Goal: Transaction & Acquisition: Purchase product/service

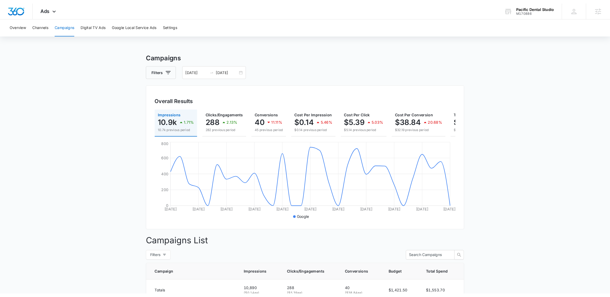
scroll to position [7, 0]
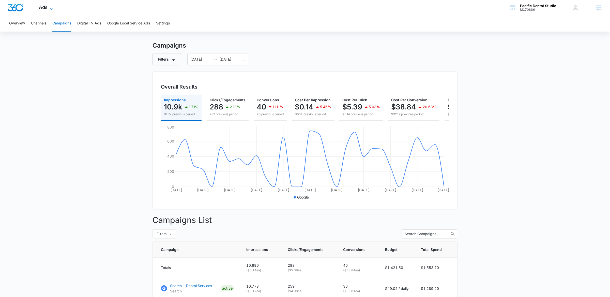
click at [51, 8] on icon at bounding box center [52, 9] width 6 height 6
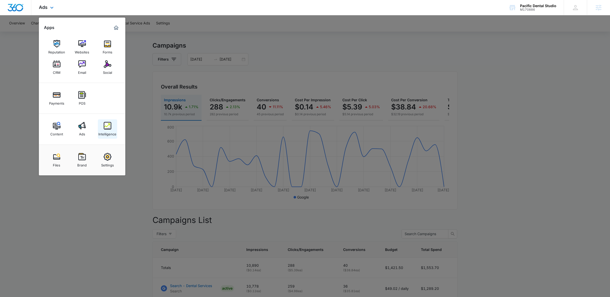
click at [111, 123] on img at bounding box center [108, 126] width 8 height 8
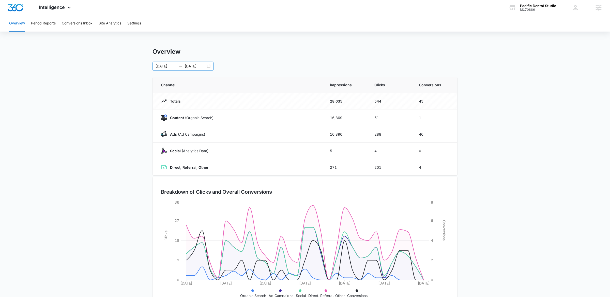
click at [211, 63] on div "09/10/2025 10/10/2025" at bounding box center [183, 66] width 61 height 9
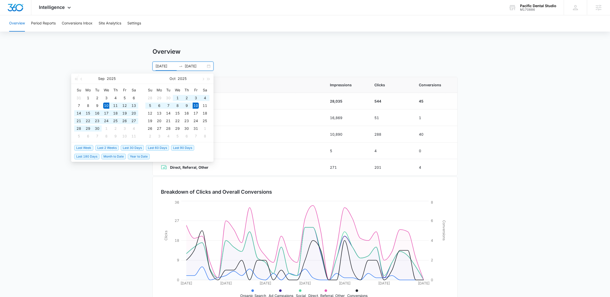
click at [214, 52] on div "Overview" at bounding box center [305, 52] width 305 height 8
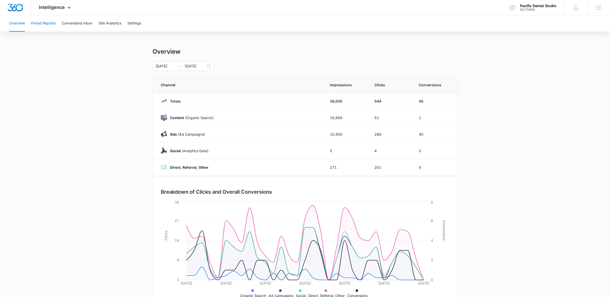
click at [41, 22] on button "Period Reports" at bounding box center [43, 23] width 25 height 16
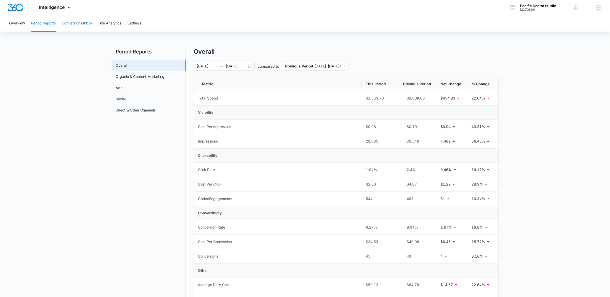
click at [69, 22] on button "Conversions Inbox" at bounding box center [77, 23] width 31 height 16
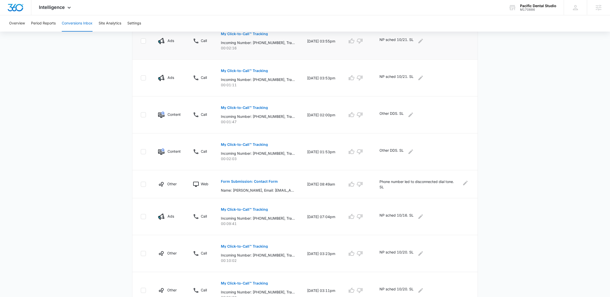
scroll to position [240, 0]
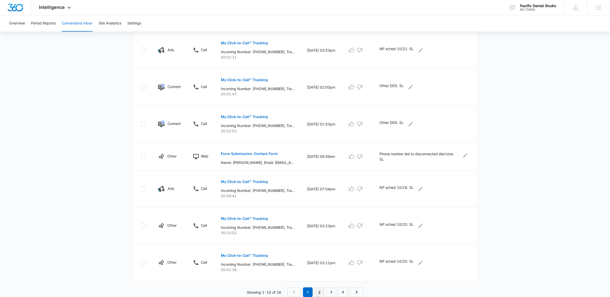
click at [318, 277] on link "2" at bounding box center [320, 292] width 10 height 10
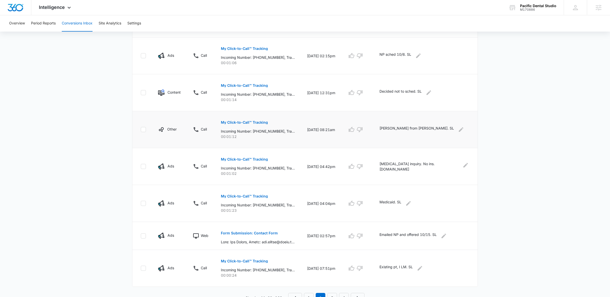
scroll to position [231, 0]
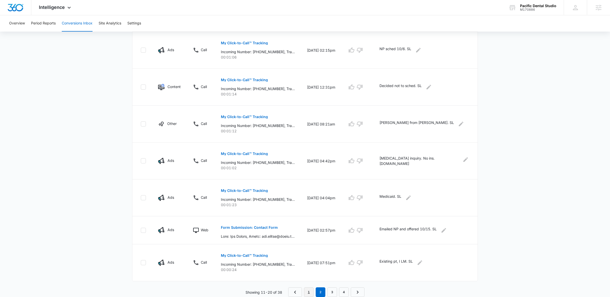
click at [312, 277] on link "1" at bounding box center [309, 292] width 10 height 10
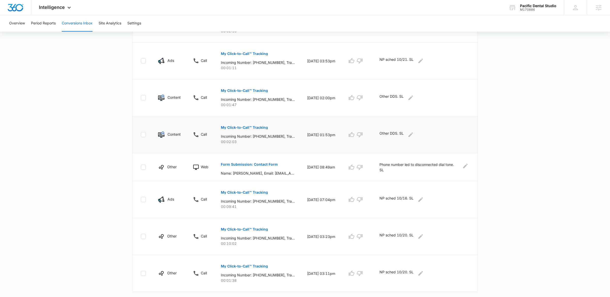
scroll to position [240, 0]
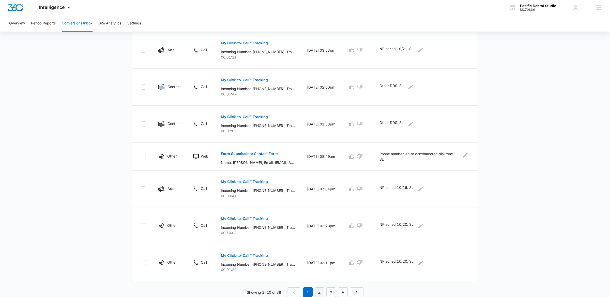
click at [320, 277] on link "2" at bounding box center [320, 292] width 10 height 10
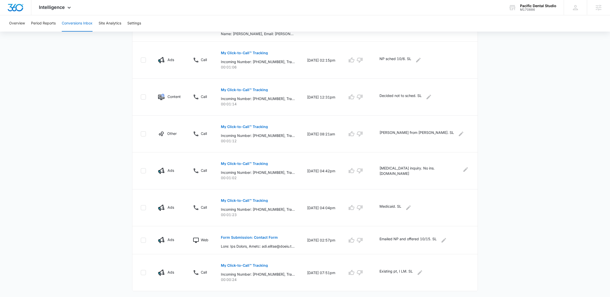
scroll to position [231, 0]
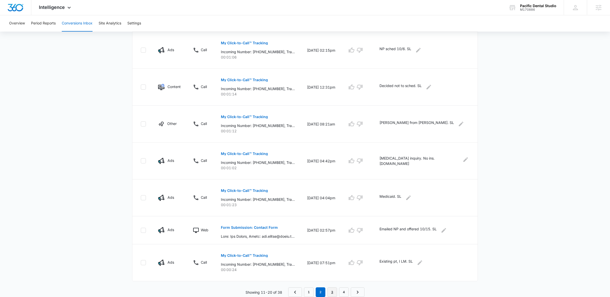
click at [334, 277] on link "3" at bounding box center [333, 292] width 10 height 10
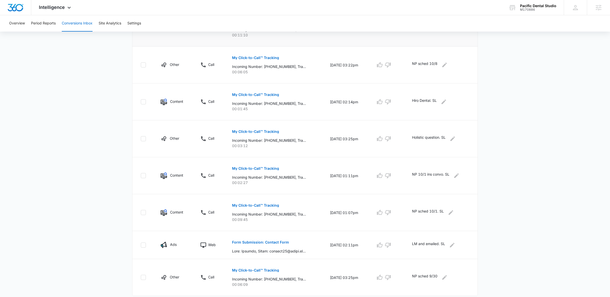
scroll to position [240, 0]
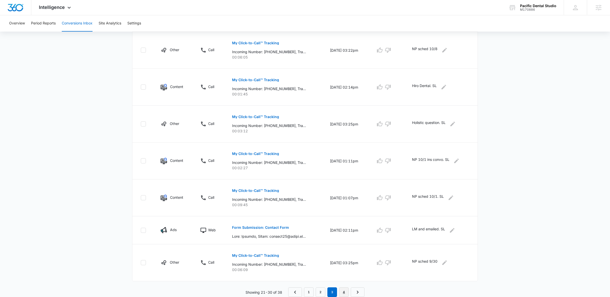
click at [347, 277] on link "4" at bounding box center [344, 292] width 10 height 10
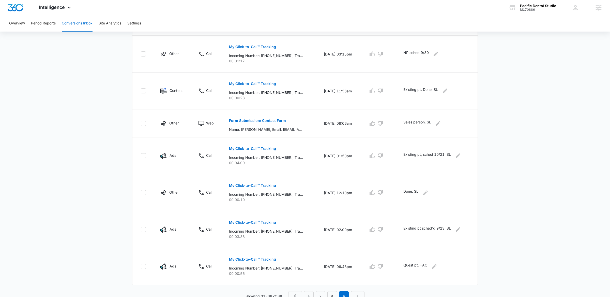
scroll to position [166, 0]
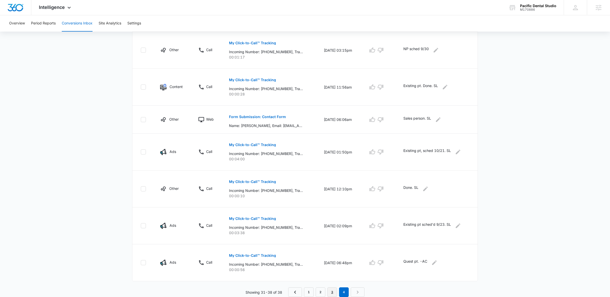
click at [328, 277] on link "3" at bounding box center [333, 292] width 10 height 10
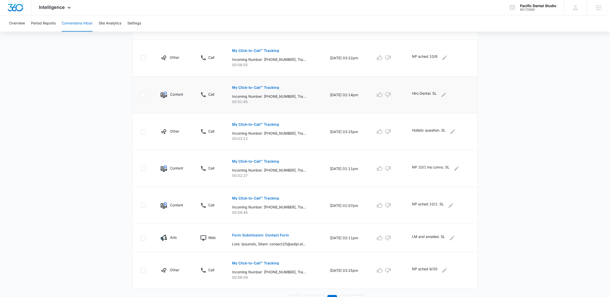
scroll to position [240, 0]
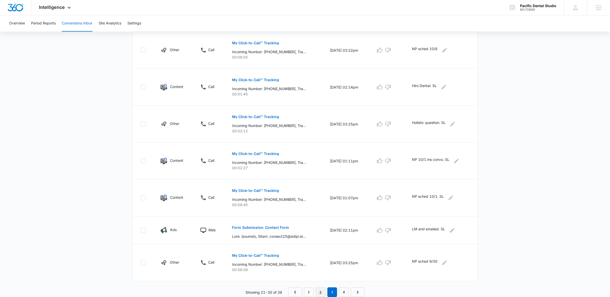
click at [320, 277] on link "2" at bounding box center [321, 292] width 10 height 10
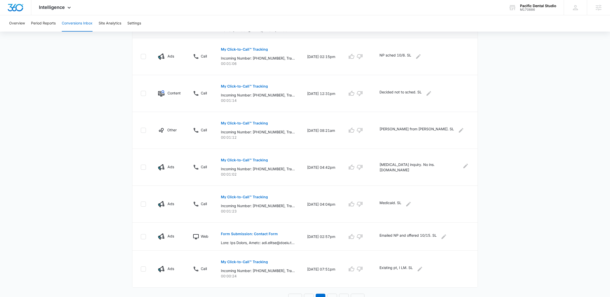
scroll to position [231, 0]
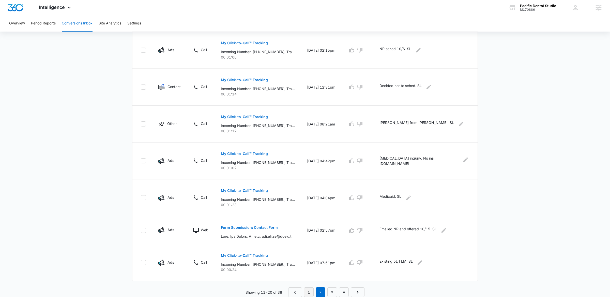
click at [312, 277] on link "1" at bounding box center [309, 292] width 10 height 10
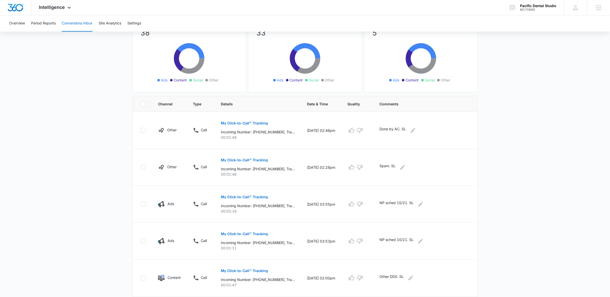
scroll to position [0, 0]
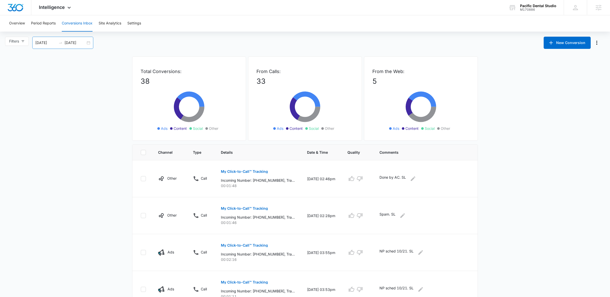
click at [90, 42] on div "09/10/2025 10/10/2025" at bounding box center [62, 43] width 61 height 12
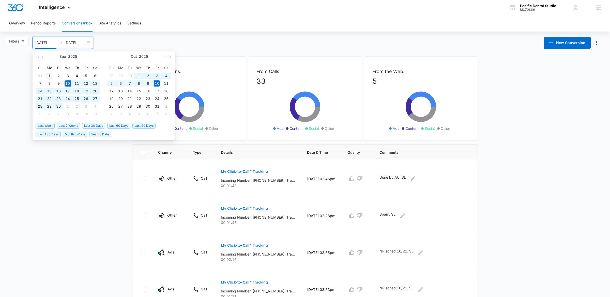
type input "09/01/2025"
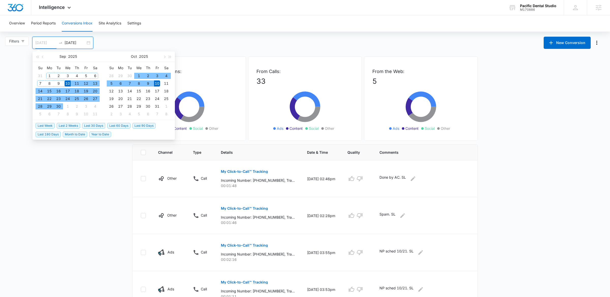
click at [52, 77] on div "1" at bounding box center [49, 76] width 6 height 6
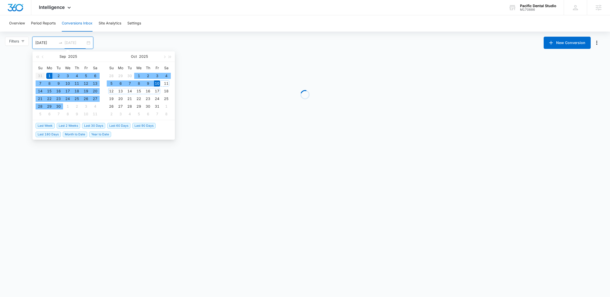
type input "10/10/2025"
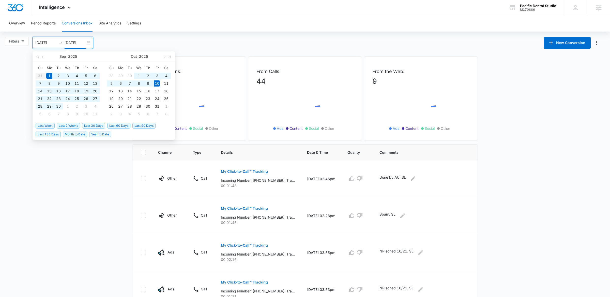
click at [176, 34] on div "Overview Period Reports Conversions Inbox Site Analytics Settings Filters 09/01…" at bounding box center [305, 275] width 610 height 521
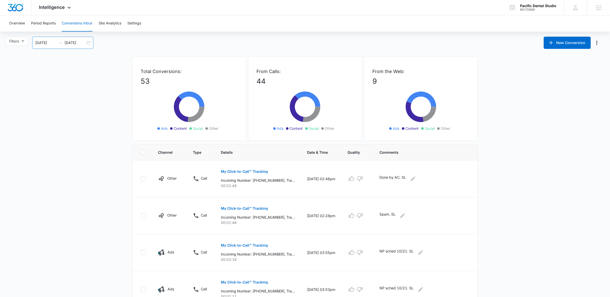
click at [90, 42] on div "09/01/2025 10/10/2025" at bounding box center [62, 43] width 61 height 12
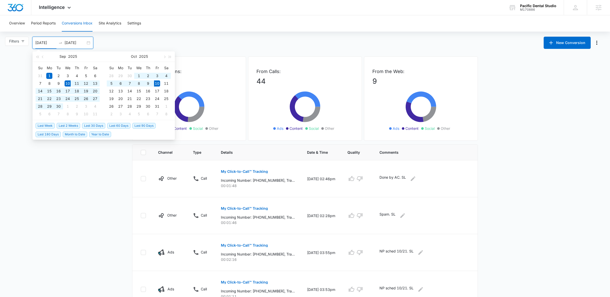
click at [88, 125] on span "Last 30 Days" at bounding box center [93, 126] width 23 height 6
type input "09/10/2025"
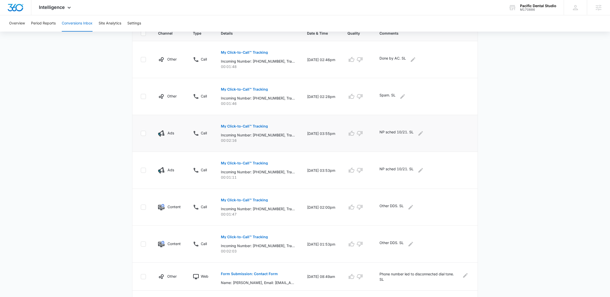
scroll to position [130, 0]
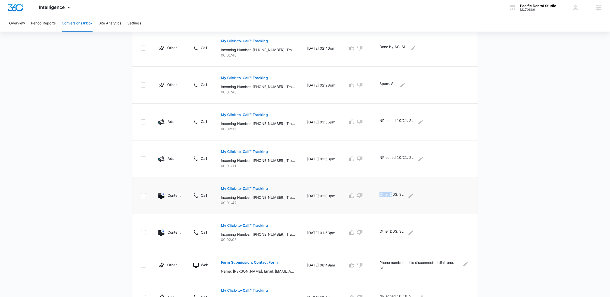
drag, startPoint x: 386, startPoint y: 193, endPoint x: 401, endPoint y: 193, distance: 14.2
click at [401, 193] on td "Other DDS. SL" at bounding box center [426, 195] width 104 height 37
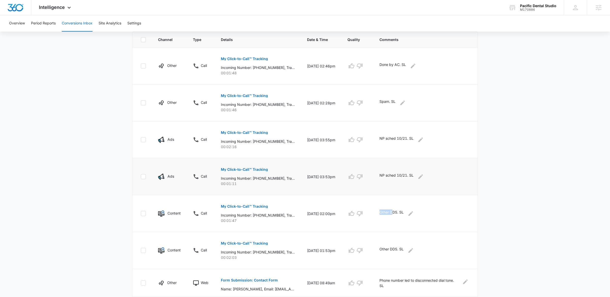
scroll to position [107, 0]
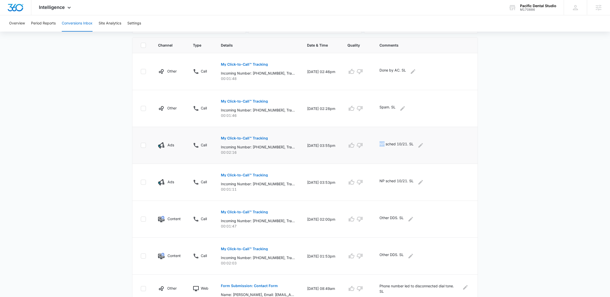
drag, startPoint x: 385, startPoint y: 145, endPoint x: 392, endPoint y: 145, distance: 7.1
click at [392, 145] on td "NP sched 10/21. SL" at bounding box center [426, 145] width 104 height 37
click at [400, 149] on p "NP sched 10/21. SL" at bounding box center [397, 145] width 34 height 8
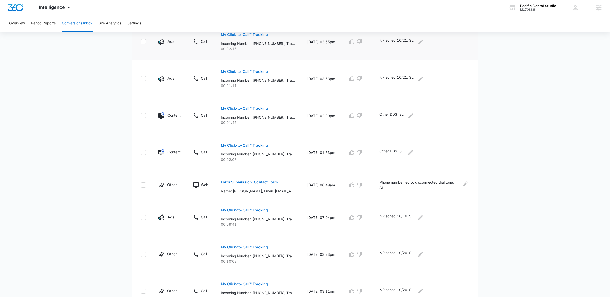
scroll to position [240, 0]
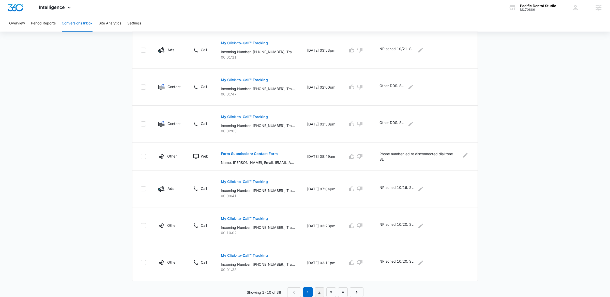
click at [320, 277] on link "2" at bounding box center [320, 292] width 10 height 10
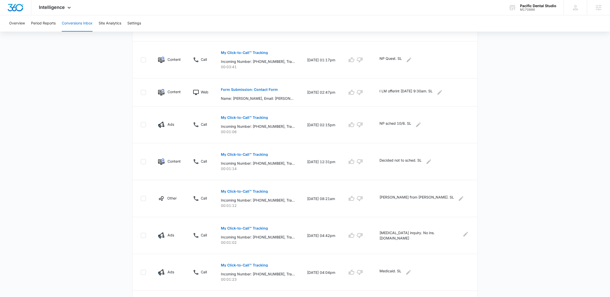
scroll to position [231, 0]
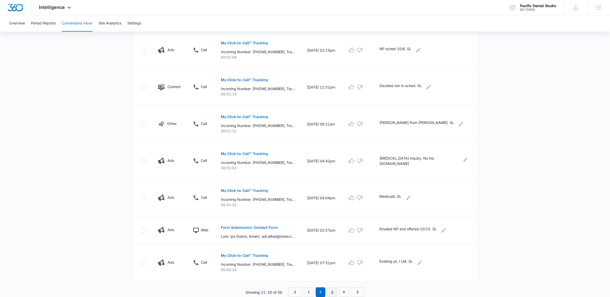
click at [334, 277] on link "3" at bounding box center [333, 292] width 10 height 10
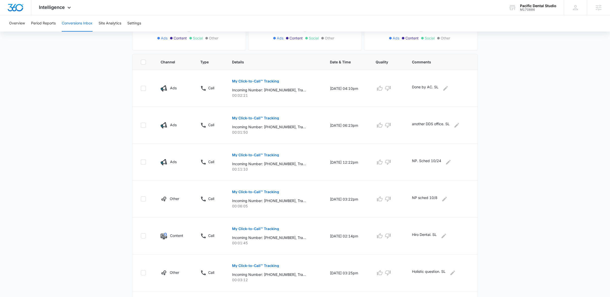
scroll to position [97, 0]
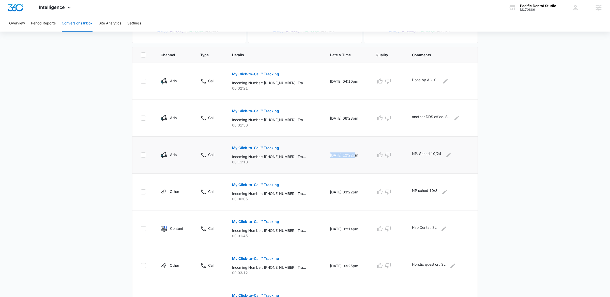
drag, startPoint x: 324, startPoint y: 154, endPoint x: 349, endPoint y: 154, distance: 24.9
click at [349, 154] on td "09/26/25 at 12:22pm" at bounding box center [347, 155] width 46 height 37
drag, startPoint x: 424, startPoint y: 154, endPoint x: 442, endPoint y: 155, distance: 18.1
click at [441, 155] on p "NP. Sched 10/24" at bounding box center [426, 155] width 29 height 8
drag, startPoint x: 326, startPoint y: 194, endPoint x: 349, endPoint y: 194, distance: 22.9
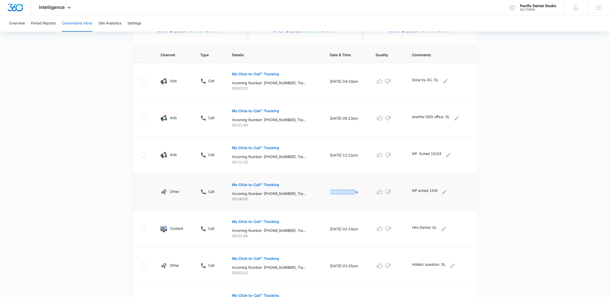
click at [349, 194] on td "09/25/25 at 03:22pm" at bounding box center [347, 191] width 46 height 37
drag, startPoint x: 432, startPoint y: 191, endPoint x: 437, endPoint y: 191, distance: 5.1
click at [437, 191] on p "NP sched 10/8" at bounding box center [424, 192] width 25 height 8
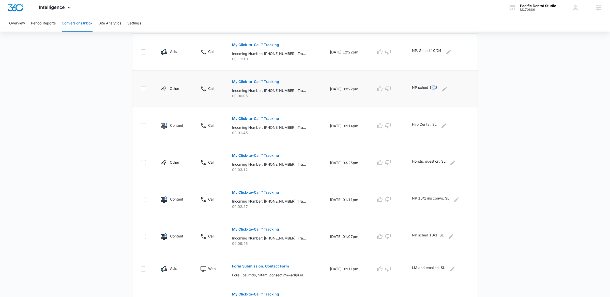
scroll to position [184, 0]
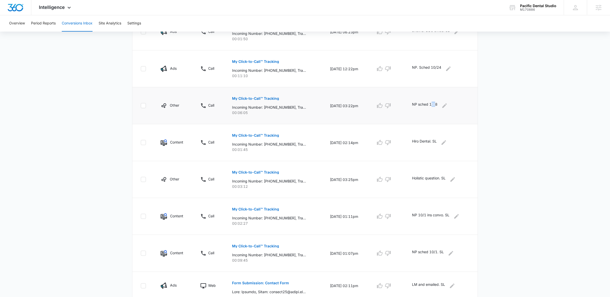
click at [414, 181] on p "Holistic question. SL" at bounding box center [429, 179] width 34 height 8
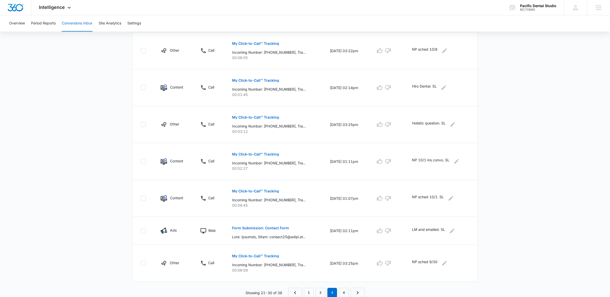
scroll to position [240, 0]
click at [316, 277] on link "2" at bounding box center [321, 292] width 10 height 10
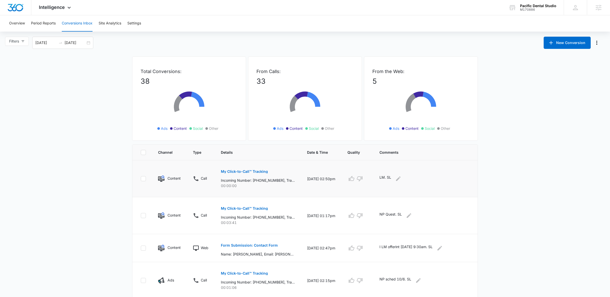
scroll to position [231, 0]
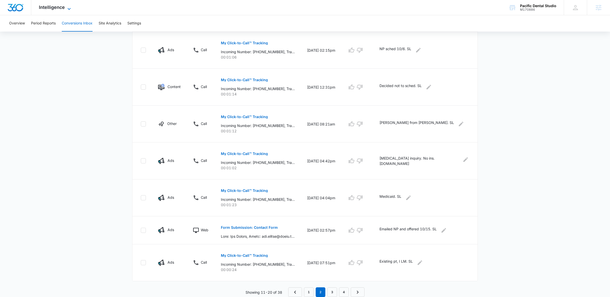
click at [66, 8] on icon at bounding box center [69, 9] width 6 height 6
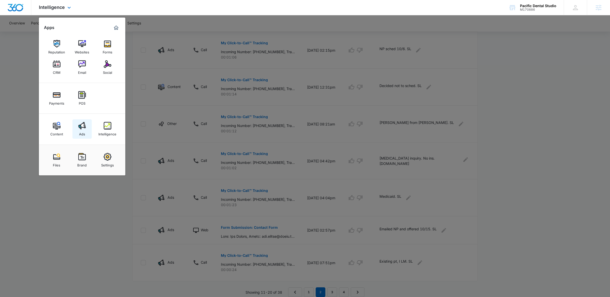
click at [82, 128] on img at bounding box center [82, 126] width 8 height 8
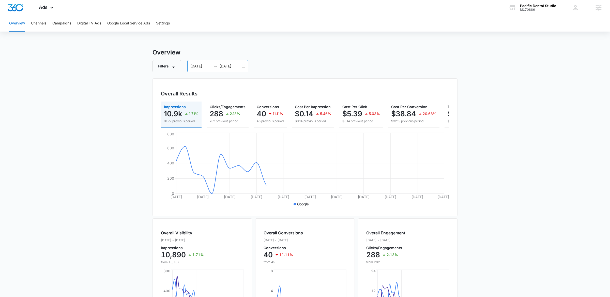
click at [245, 66] on div "09/10/2025 10/10/2025" at bounding box center [217, 66] width 61 height 12
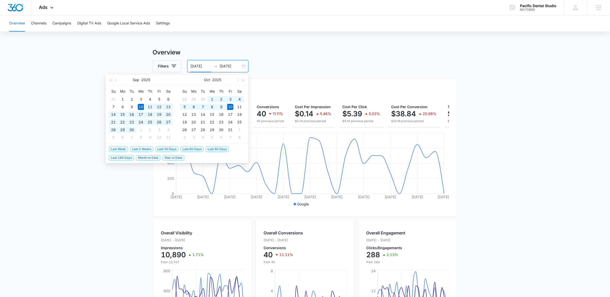
type input "09/10/2025"
click at [296, 76] on div "Overview Filters 09/10/2025 10/10/2025 Overall Results Impressions 10.9k 1.71% …" at bounding box center [305, 230] width 305 height 365
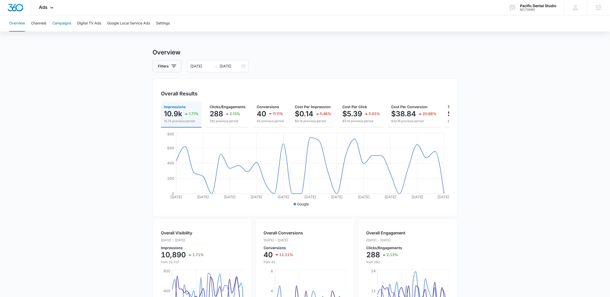
click at [70, 24] on button "Campaigns" at bounding box center [61, 23] width 19 height 16
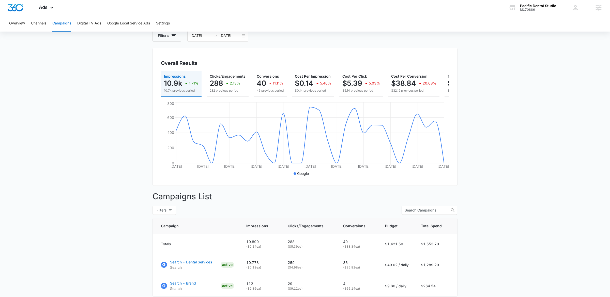
scroll to position [32, 0]
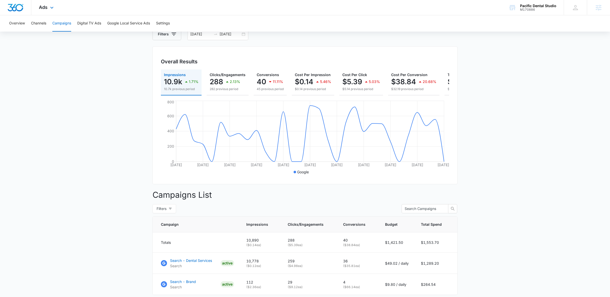
click at [55, 10] on div "Ads Apps Reputation Websites Forms CRM Email Social Payments POS Content Ads In…" at bounding box center [46, 7] width 31 height 15
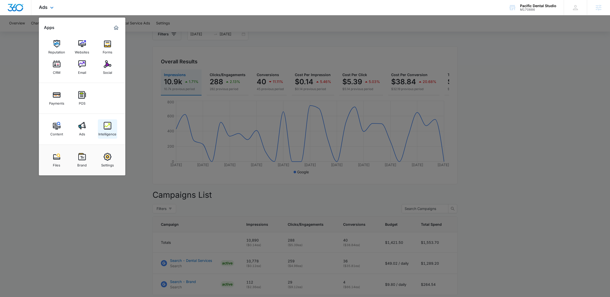
click at [109, 125] on img at bounding box center [108, 126] width 8 height 8
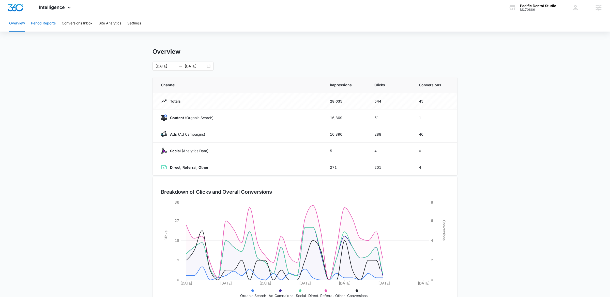
click at [46, 23] on button "Period Reports" at bounding box center [43, 23] width 25 height 16
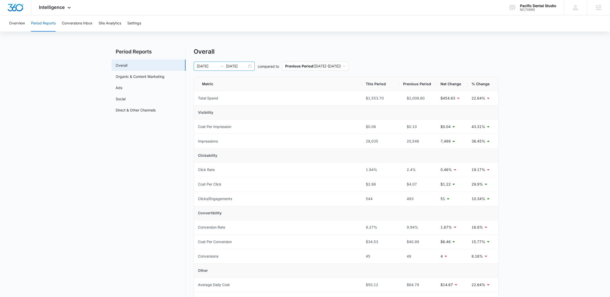
click at [252, 68] on div "09/10/2025 10/10/2025" at bounding box center [224, 66] width 61 height 9
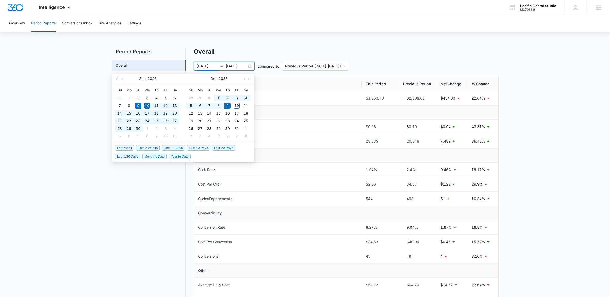
click at [179, 146] on span "Last 30 Days" at bounding box center [173, 148] width 23 height 6
type input "09/09/2025"
type input "10/09/2025"
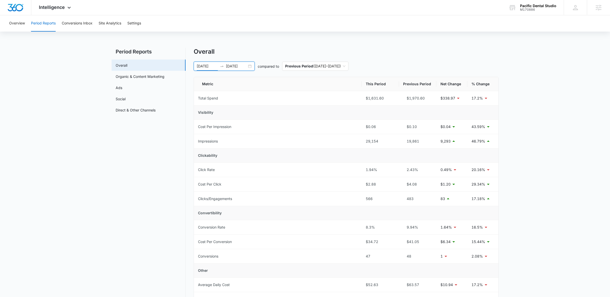
click at [259, 58] on div "Overall 09/09/2025 10/09/2025 compared to Previous Period ( 08/09/2025 – 09/08/…" at bounding box center [346, 241] width 305 height 386
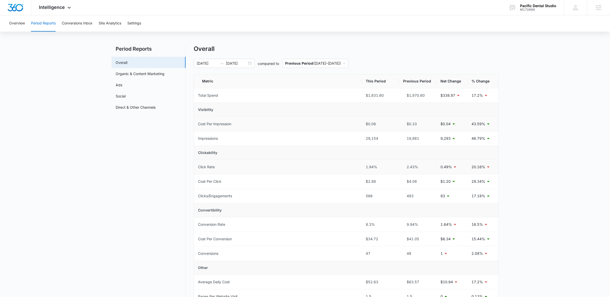
scroll to position [2, 0]
click at [249, 63] on div "09/09/2025 10/09/2025" at bounding box center [224, 64] width 61 height 9
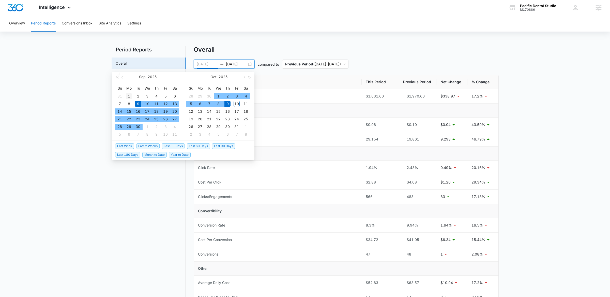
type input "09/01/2025"
click at [131, 98] on div "1" at bounding box center [129, 96] width 6 height 6
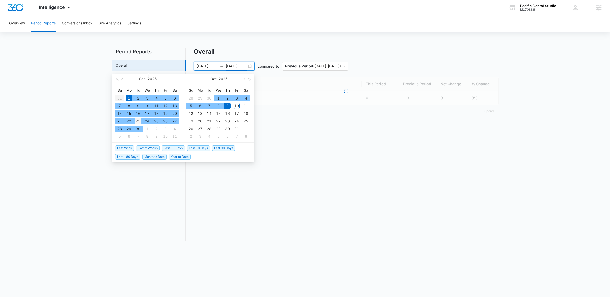
scroll to position [0, 0]
type input "09/30/2025"
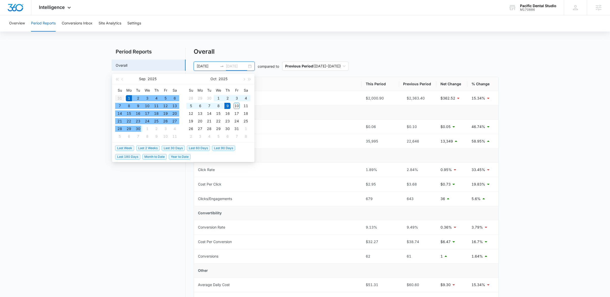
click at [138, 128] on div "30" at bounding box center [138, 129] width 6 height 6
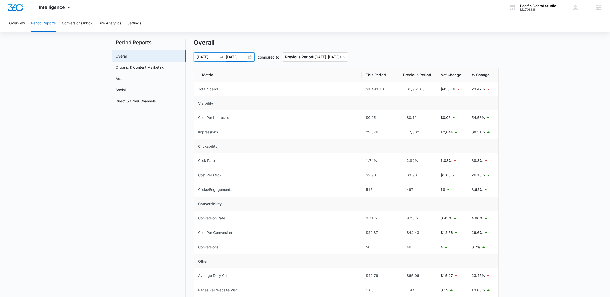
scroll to position [11, 0]
click at [122, 75] on link "Ads" at bounding box center [119, 75] width 7 height 5
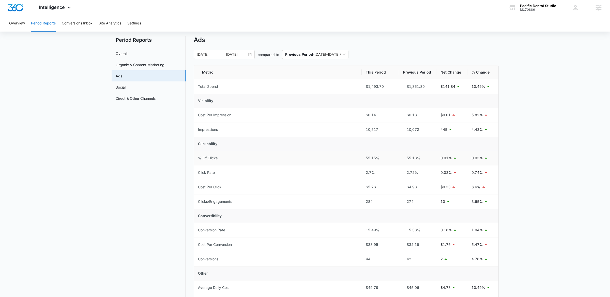
scroll to position [16, 0]
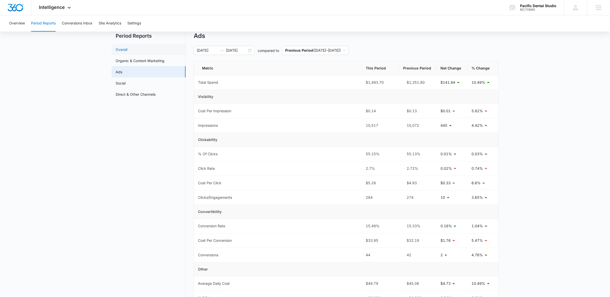
click at [127, 48] on link "Overall" at bounding box center [122, 49] width 12 height 5
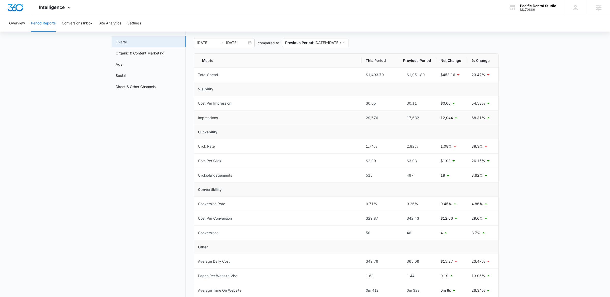
scroll to position [24, 0]
click at [122, 61] on link "Ads" at bounding box center [119, 63] width 7 height 5
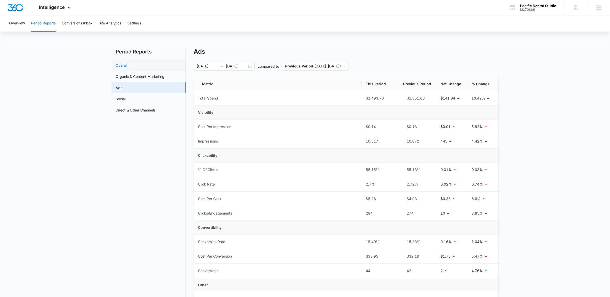
click at [127, 67] on link "Overall" at bounding box center [122, 65] width 12 height 5
click at [250, 67] on div "09/01/2025 09/30/2025" at bounding box center [224, 66] width 61 height 9
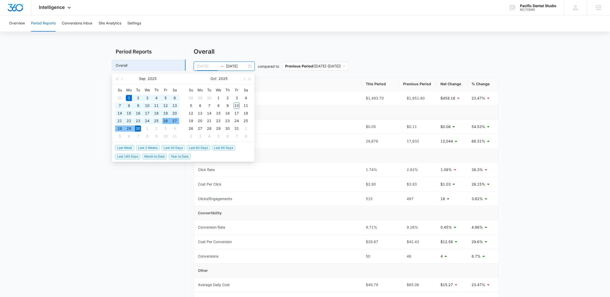
click at [164, 118] on div "26" at bounding box center [166, 121] width 6 height 6
click at [206, 68] on input "09/26/2025" at bounding box center [207, 66] width 21 height 6
type input "09/01/2025"
click at [130, 97] on div "1" at bounding box center [129, 98] width 6 height 6
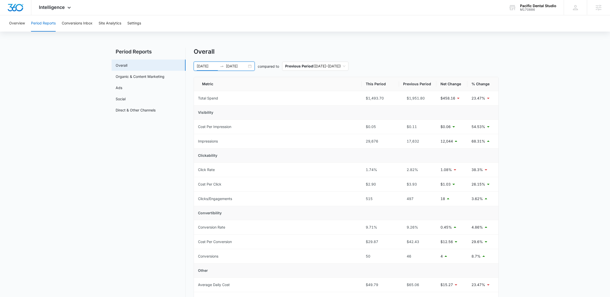
click at [237, 66] on input "09/30/2025" at bounding box center [236, 66] width 21 height 6
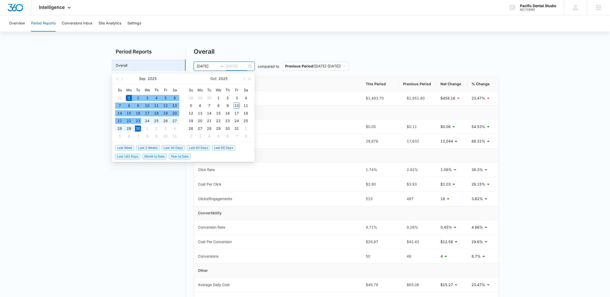
type input "09/26/2025"
click at [165, 118] on div "26" at bounding box center [166, 121] width 6 height 6
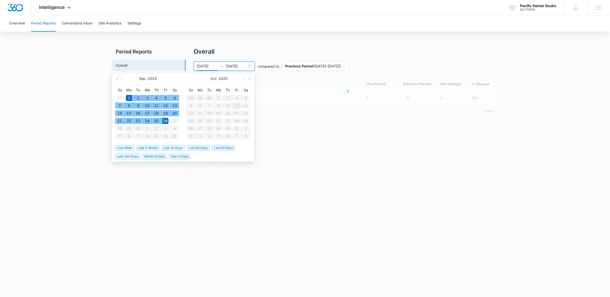
type input "09/01/2025"
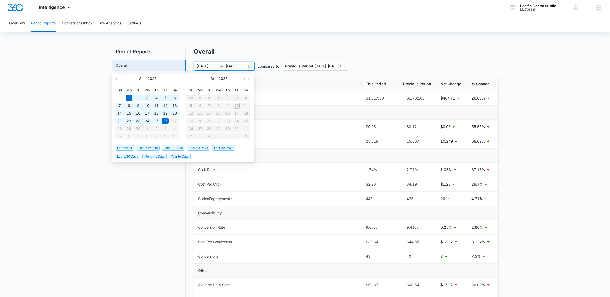
click at [277, 47] on div "Overview Period Reports Conversions Inbox Site Analytics Settings Period Report…" at bounding box center [305, 230] width 610 height 431
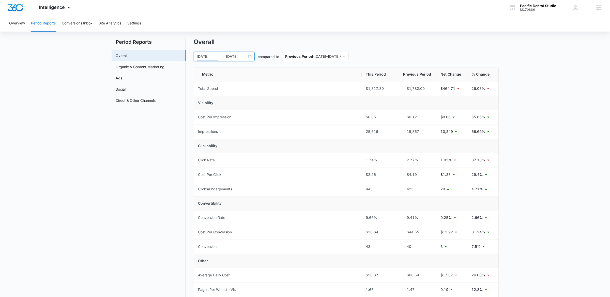
scroll to position [9, 0]
click at [108, 26] on button "Site Analytics" at bounding box center [110, 23] width 23 height 16
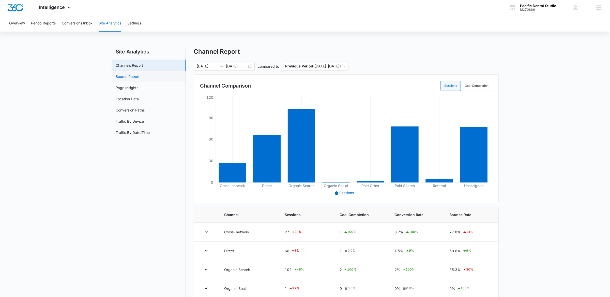
click at [137, 74] on link "Source Report" at bounding box center [128, 76] width 24 height 5
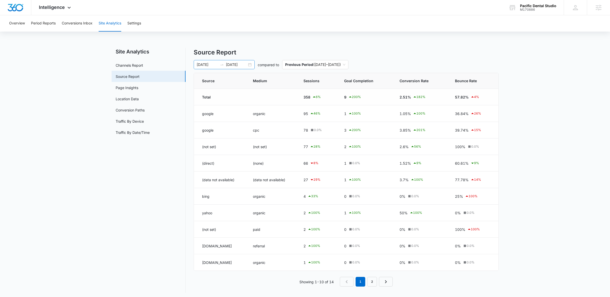
click at [249, 65] on div "09/01/2025 09/26/2025" at bounding box center [224, 64] width 61 height 9
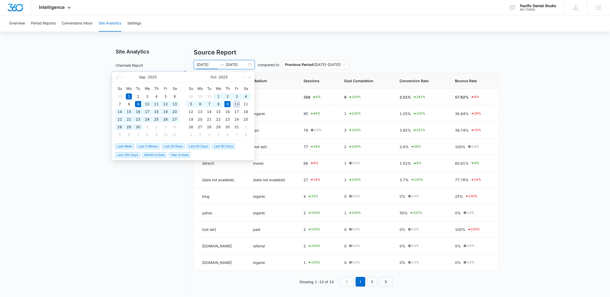
click at [171, 146] on span "Last 30 Days" at bounding box center [173, 146] width 23 height 6
type input "09/09/2025"
type input "10/09/2025"
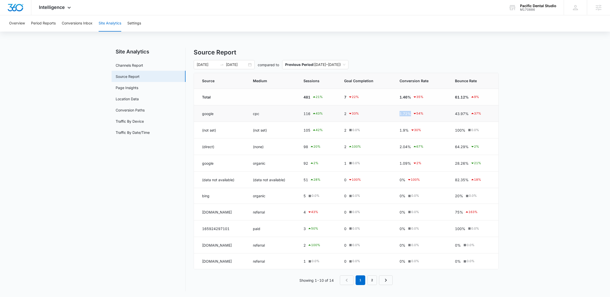
drag, startPoint x: 404, startPoint y: 113, endPoint x: 418, endPoint y: 113, distance: 13.5
click at [418, 113] on td "1.72% 54 %" at bounding box center [421, 113] width 55 height 17
click at [281, 116] on td "cpc" at bounding box center [272, 113] width 51 height 17
drag, startPoint x: 325, startPoint y: 116, endPoint x: 206, endPoint y: 112, distance: 118.8
click at [206, 112] on tr "google cpc 116 43 % 2 33 % 1.72% 54 % 43.97% 37 %" at bounding box center [346, 113] width 305 height 17
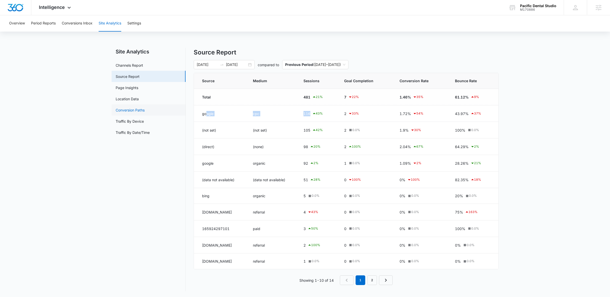
click at [145, 110] on link "Conversion Paths" at bounding box center [130, 109] width 29 height 5
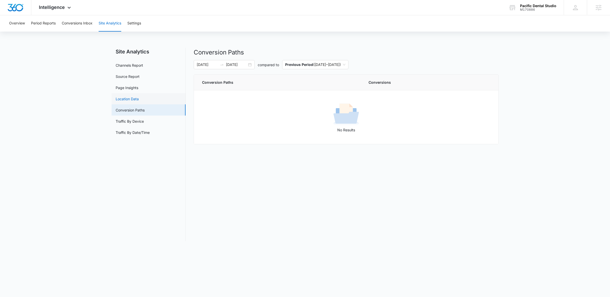
click at [139, 99] on link "Location Data" at bounding box center [127, 98] width 23 height 5
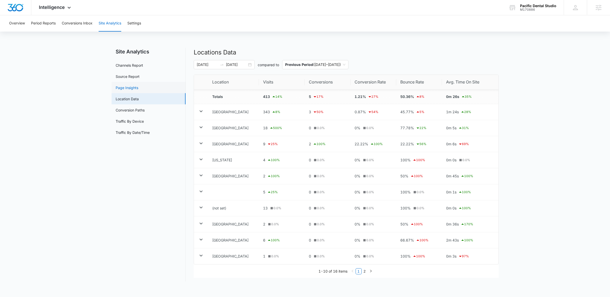
click at [138, 86] on link "Page Insights" at bounding box center [127, 87] width 23 height 5
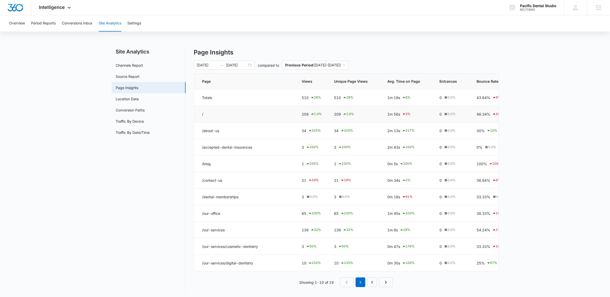
scroll to position [3, 0]
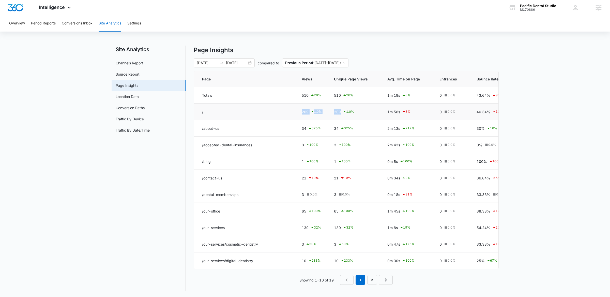
drag, startPoint x: 301, startPoint y: 111, endPoint x: 355, endPoint y: 111, distance: 53.9
click at [355, 111] on tr "/ 209 1.0 % 209 1.0 % 1m 56s 3 % 0 0.0 % 46.34% 10 % 0% 0.0 % 0m 0s 0.0 %" at bounding box center [389, 112] width 390 height 17
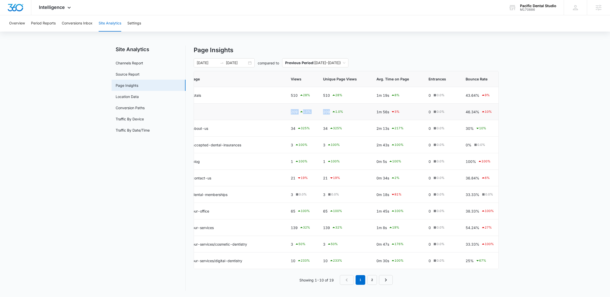
scroll to position [0, 0]
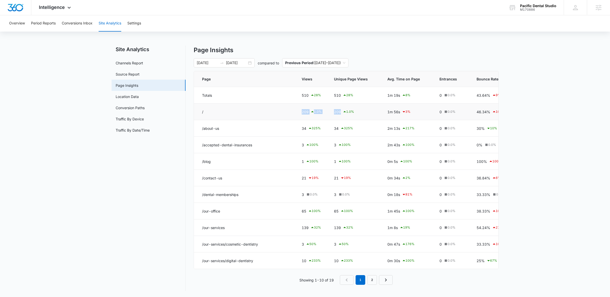
click at [367, 116] on td "209 1.0 %" at bounding box center [354, 112] width 53 height 17
drag, startPoint x: 296, startPoint y: 114, endPoint x: 309, endPoint y: 113, distance: 12.6
click at [309, 113] on td "209 1.0 %" at bounding box center [312, 112] width 32 height 17
click at [371, 113] on div "209 1.0 %" at bounding box center [354, 112] width 41 height 6
drag, startPoint x: 386, startPoint y: 112, endPoint x: 402, endPoint y: 112, distance: 15.8
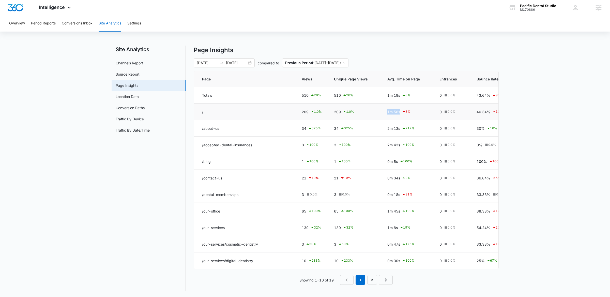
click at [402, 112] on td "1m 56s 3 %" at bounding box center [407, 112] width 52 height 17
drag, startPoint x: 197, startPoint y: 147, endPoint x: 377, endPoint y: 145, distance: 180.1
click at [377, 145] on tr "/accepted-dental-insurances 3 100 % 3 100 % 2m 43s 100 % 0 0.0 % 0% 0.0 % 0% 0.…" at bounding box center [389, 145] width 390 height 17
drag, startPoint x: 298, startPoint y: 143, endPoint x: 329, endPoint y: 143, distance: 31.0
click at [329, 143] on tr "/accepted-dental-insurances 3 100 % 3 100 % 2m 43s 100 % 0 0.0 % 0% 0.0 % 0% 0.…" at bounding box center [389, 145] width 390 height 17
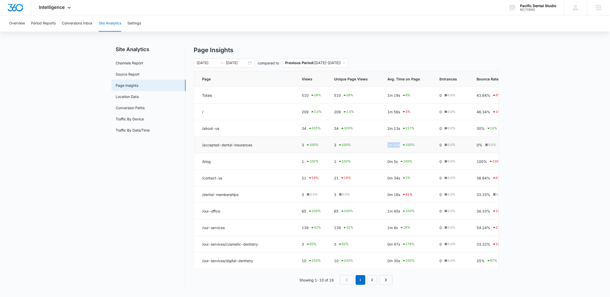
drag, startPoint x: 386, startPoint y: 145, endPoint x: 402, endPoint y: 144, distance: 15.8
click at [402, 144] on td "2m 43s 100 %" at bounding box center [407, 145] width 52 height 17
click at [347, 150] on td "3 100 %" at bounding box center [354, 145] width 53 height 17
click at [313, 72] on th "Views" at bounding box center [312, 79] width 32 height 16
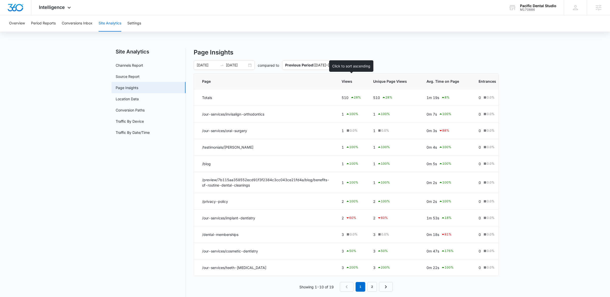
click at [348, 83] on span "Views" at bounding box center [348, 81] width 12 height 5
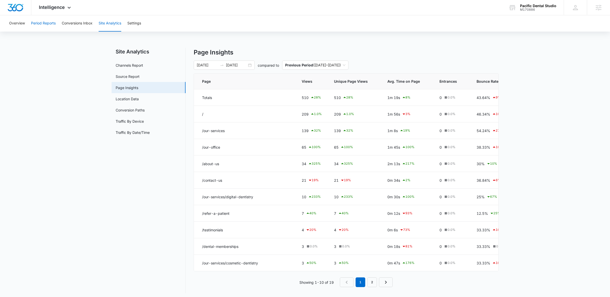
click at [52, 18] on button "Period Reports" at bounding box center [43, 23] width 25 height 16
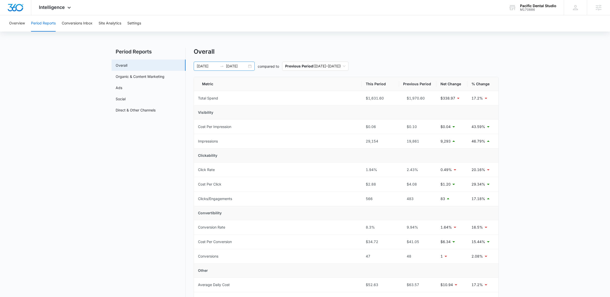
click at [247, 66] on div "09/09/2025 10/09/2025" at bounding box center [224, 66] width 61 height 9
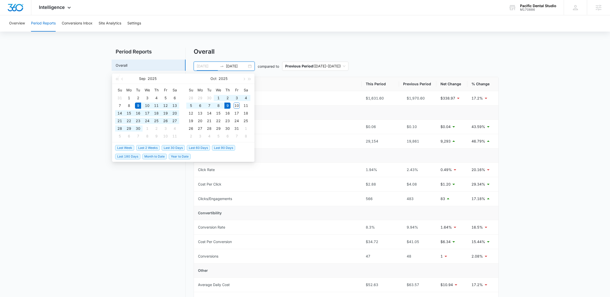
type input "09/09/2025"
click at [180, 145] on span "Last 30 Days" at bounding box center [173, 148] width 23 height 6
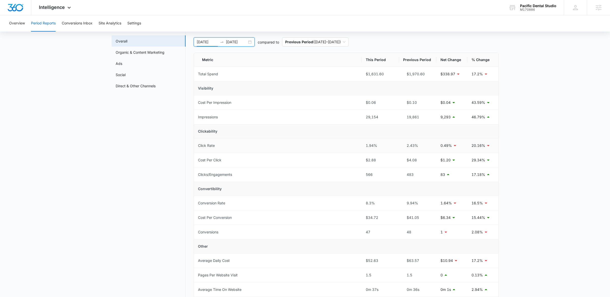
scroll to position [25, 0]
drag, startPoint x: 467, startPoint y: 142, endPoint x: 494, endPoint y: 142, distance: 26.2
click at [494, 142] on td "20.16%" at bounding box center [483, 144] width 31 height 14
drag, startPoint x: 468, startPoint y: 116, endPoint x: 481, endPoint y: 116, distance: 13.2
click at [481, 116] on td "46.79%" at bounding box center [483, 116] width 31 height 14
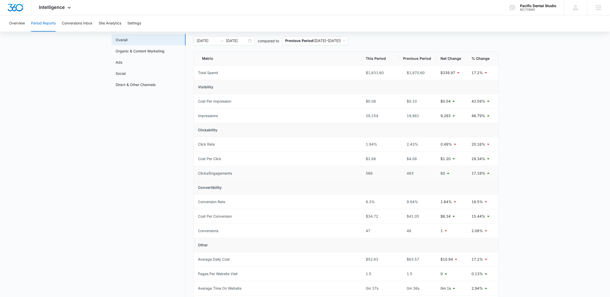
drag, startPoint x: 468, startPoint y: 178, endPoint x: 486, endPoint y: 175, distance: 18.2
click at [486, 175] on td "17.18%" at bounding box center [483, 173] width 31 height 14
drag, startPoint x: 199, startPoint y: 118, endPoint x: 394, endPoint y: 115, distance: 194.6
click at [394, 115] on tr "Impressions 29,154 19,861 9,293 46.79%" at bounding box center [346, 116] width 305 height 14
click at [394, 115] on div "29,154" at bounding box center [380, 116] width 29 height 6
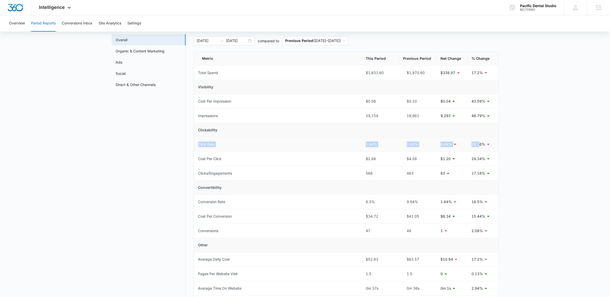
drag, startPoint x: 196, startPoint y: 146, endPoint x: 479, endPoint y: 145, distance: 282.8
click at [479, 145] on tr "Click Rate 1.94% 2.43% 0.49% 20.16%" at bounding box center [346, 144] width 305 height 14
click at [467, 150] on td "0.49%" at bounding box center [452, 144] width 31 height 14
drag, startPoint x: 434, startPoint y: 114, endPoint x: 452, endPoint y: 114, distance: 17.8
click at [452, 114] on tr "Impressions 29,154 19,861 9,293 46.79%" at bounding box center [346, 116] width 305 height 14
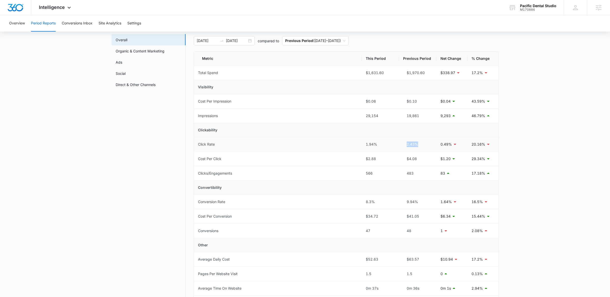
drag, startPoint x: 422, startPoint y: 144, endPoint x: 404, endPoint y: 144, distance: 17.8
click at [404, 144] on div "2.43%" at bounding box center [417, 144] width 29 height 6
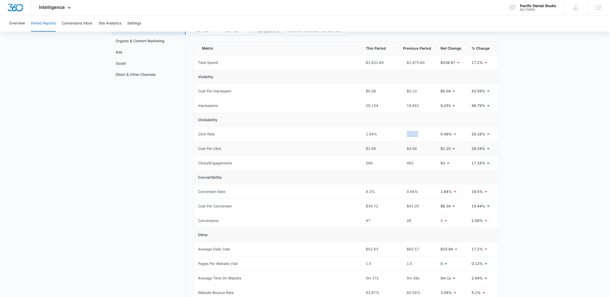
scroll to position [36, 0]
drag, startPoint x: 358, startPoint y: 164, endPoint x: 494, endPoint y: 162, distance: 136.1
click at [494, 162] on tr "Clicks/Engagements 566 483 83 17.18%" at bounding box center [346, 163] width 305 height 14
click at [438, 169] on td "83" at bounding box center [452, 163] width 31 height 14
drag, startPoint x: 198, startPoint y: 134, endPoint x: 497, endPoint y: 136, distance: 299.6
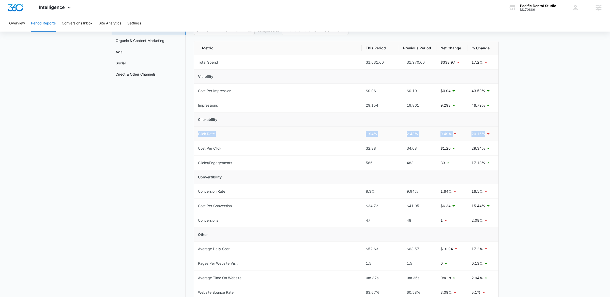
click at [497, 136] on tr "Click Rate 1.94% 2.43% 0.49% 20.16%" at bounding box center [346, 134] width 305 height 14
click at [320, 140] on td "Click Rate" at bounding box center [278, 134] width 168 height 14
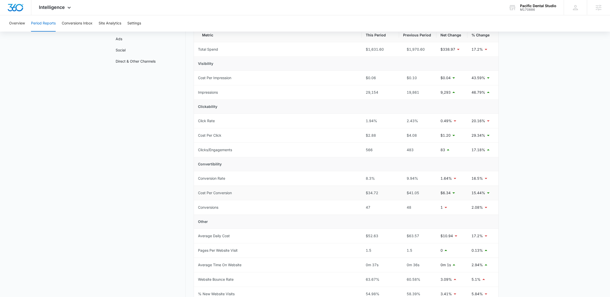
scroll to position [52, 0]
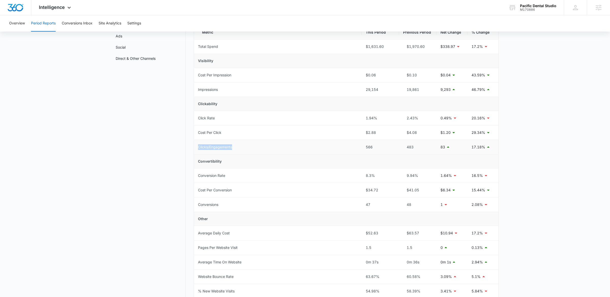
drag, startPoint x: 196, startPoint y: 150, endPoint x: 252, endPoint y: 150, distance: 55.7
click at [252, 150] on td "Clicks/Engagements" at bounding box center [278, 147] width 168 height 14
click at [294, 151] on td "Clicks/Engagements" at bounding box center [278, 147] width 168 height 14
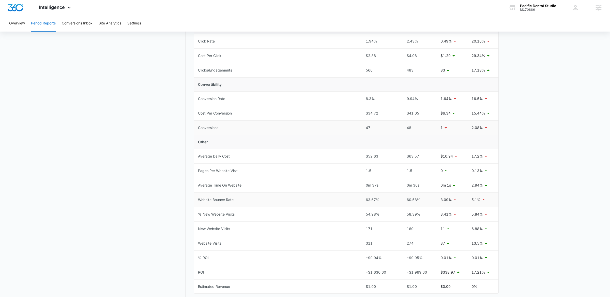
scroll to position [128, 0]
drag, startPoint x: 438, startPoint y: 130, endPoint x: 449, endPoint y: 130, distance: 10.9
click at [449, 130] on td "1" at bounding box center [452, 128] width 31 height 14
click at [372, 144] on td "Other" at bounding box center [346, 143] width 305 height 14
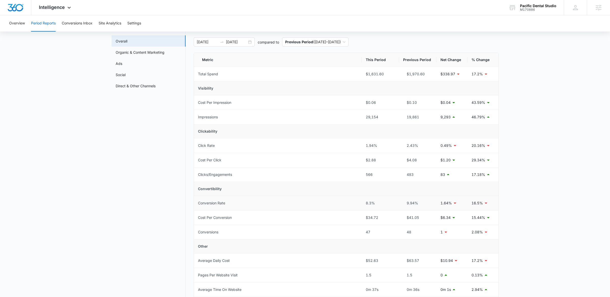
scroll to position [26, 0]
drag, startPoint x: 440, startPoint y: 204, endPoint x: 450, endPoint y: 204, distance: 9.9
click at [450, 204] on p "1.64%" at bounding box center [446, 202] width 11 height 6
drag, startPoint x: 401, startPoint y: 203, endPoint x: 416, endPoint y: 203, distance: 15.3
click at [416, 203] on td "9.94%" at bounding box center [417, 201] width 37 height 14
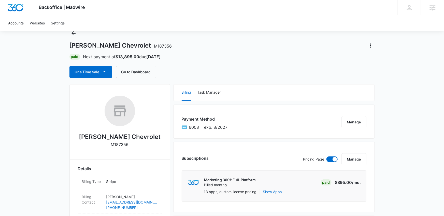
scroll to position [16, 0]
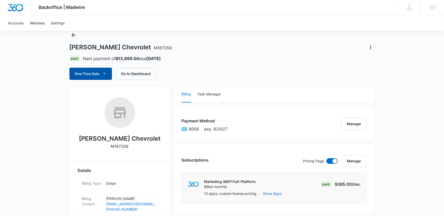
click at [85, 72] on button "One Time Sale" at bounding box center [90, 74] width 42 height 12
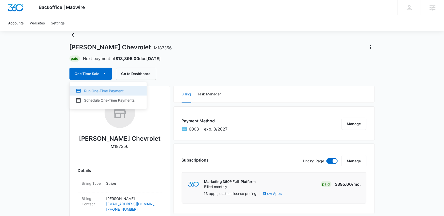
click at [87, 88] on div "Run One-Time Payment" at bounding box center [105, 90] width 59 height 5
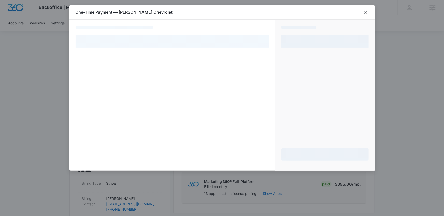
select select "pm_1Q5YNXA4n8RTgNjUHy2g1e8P"
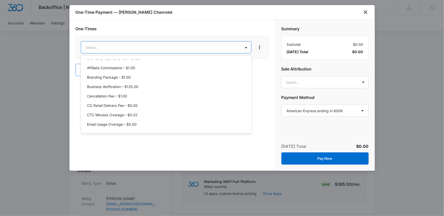
scroll to position [51, 0]
click at [138, 51] on div at bounding box center [222, 108] width 444 height 216
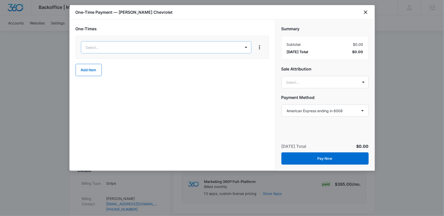
type input "model"
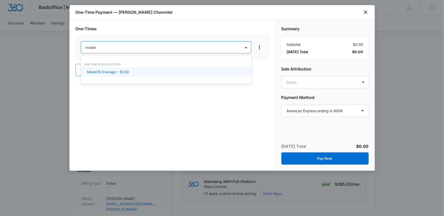
click at [110, 70] on p "Model B Overage – $1.00" at bounding box center [108, 71] width 42 height 5
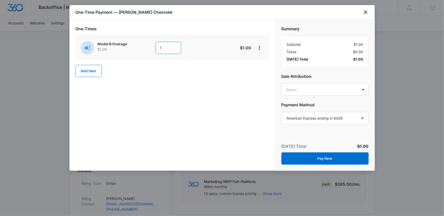
click at [174, 45] on input "1" at bounding box center [168, 48] width 25 height 12
click at [172, 48] on input "1" at bounding box center [168, 48] width 25 height 12
type input "1572"
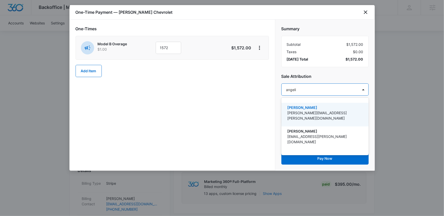
type input "angelis"
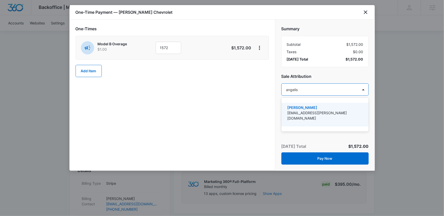
click at [308, 109] on p "[PERSON_NAME]" at bounding box center [324, 107] width 74 height 5
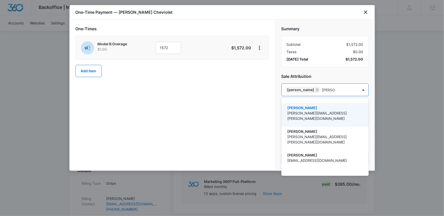
type input "[PERSON_NAME]"
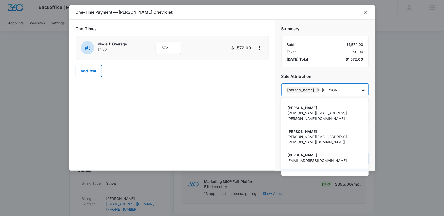
click at [307, 171] on p "[PERSON_NAME]" at bounding box center [324, 173] width 74 height 5
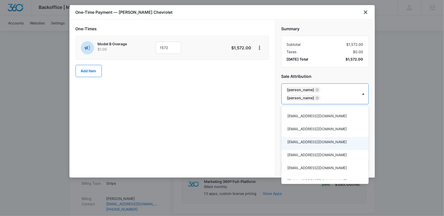
click at [217, 91] on div at bounding box center [222, 108] width 444 height 216
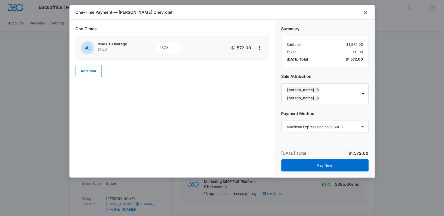
click at [230, 98] on div "One-Times Model B Overage $1.00 1572 $1,572.00 Add Item" at bounding box center [171, 99] width 205 height 158
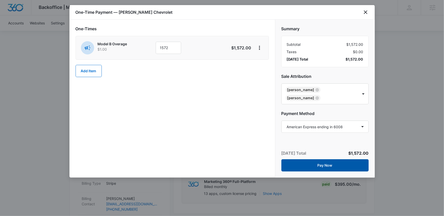
click at [302, 165] on button "Pay Now" at bounding box center [324, 165] width 87 height 12
